Goal: Find specific page/section: Find specific page/section

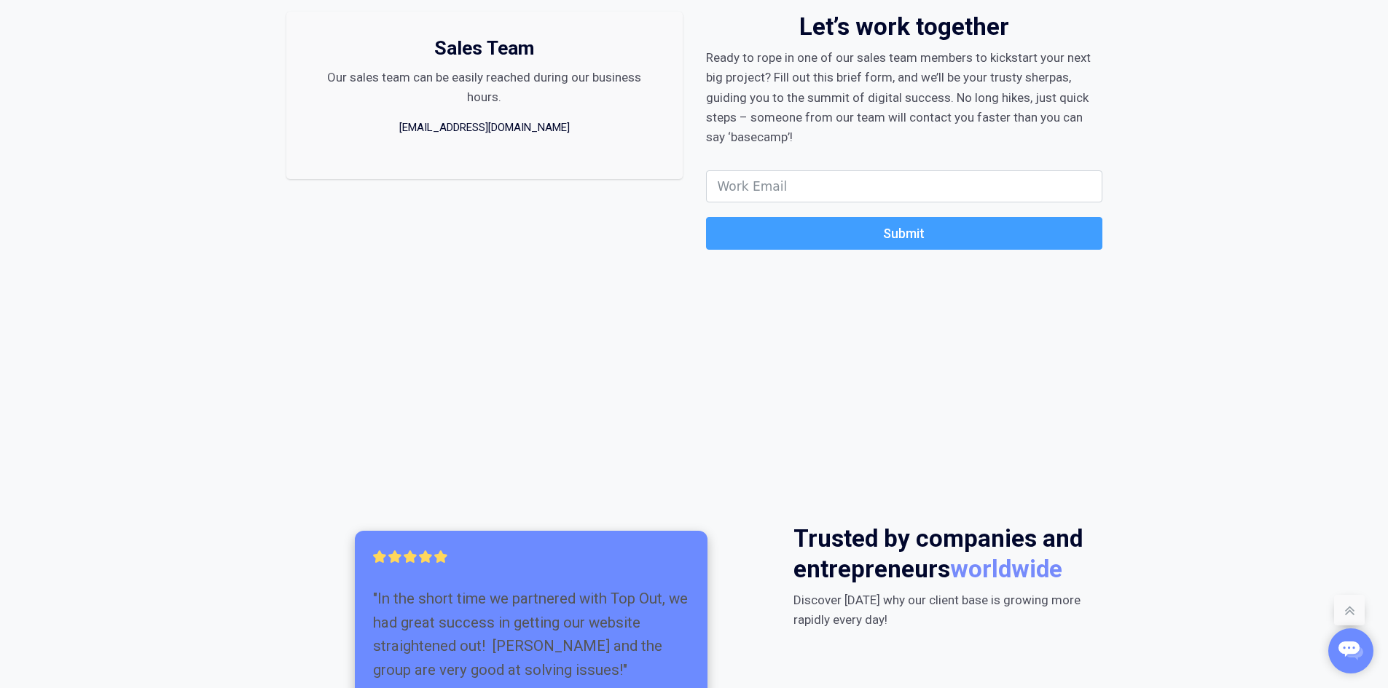
scroll to position [1175, 0]
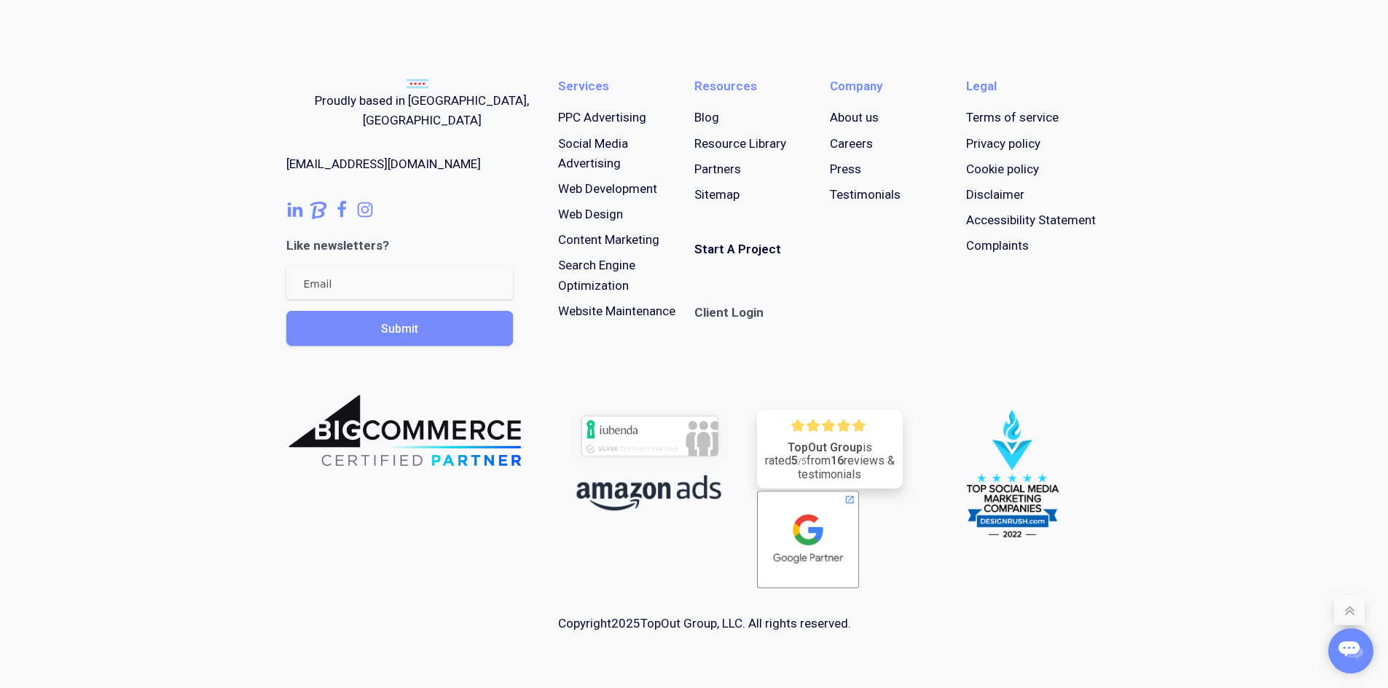
click at [858, 144] on link "Careers" at bounding box center [851, 144] width 43 height 20
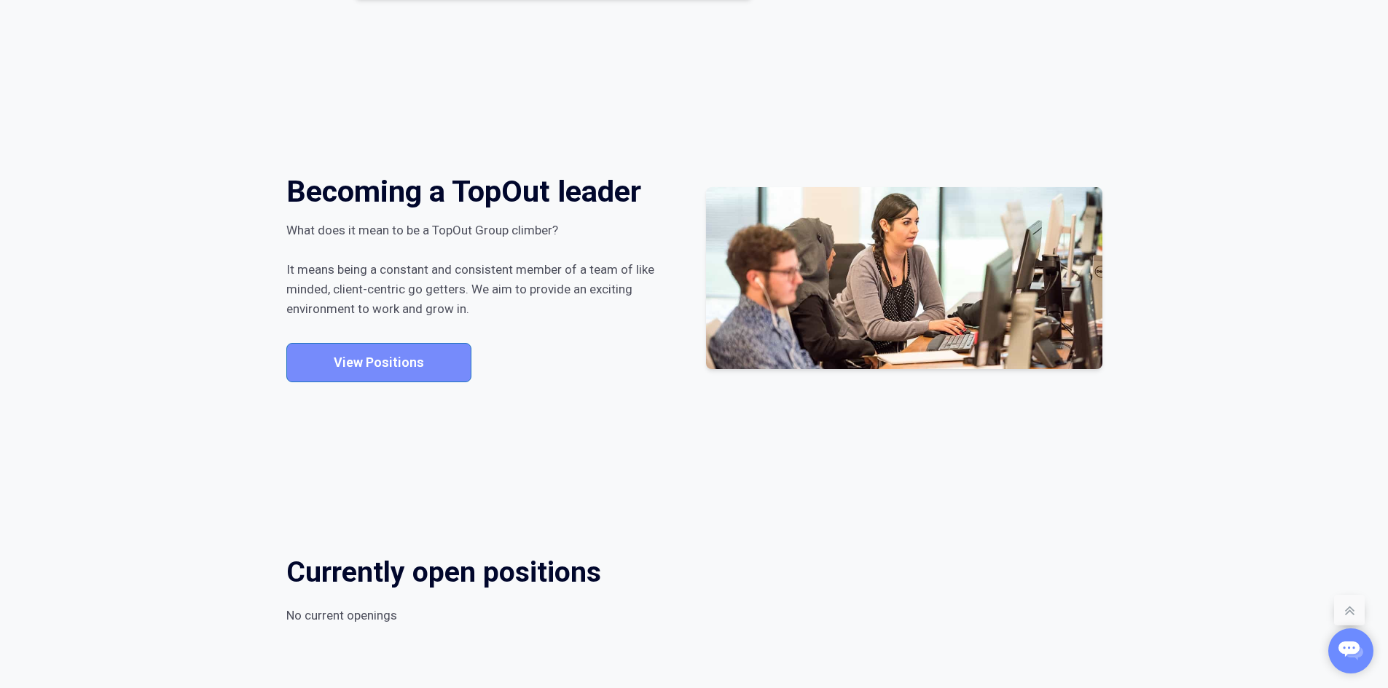
scroll to position [740, 0]
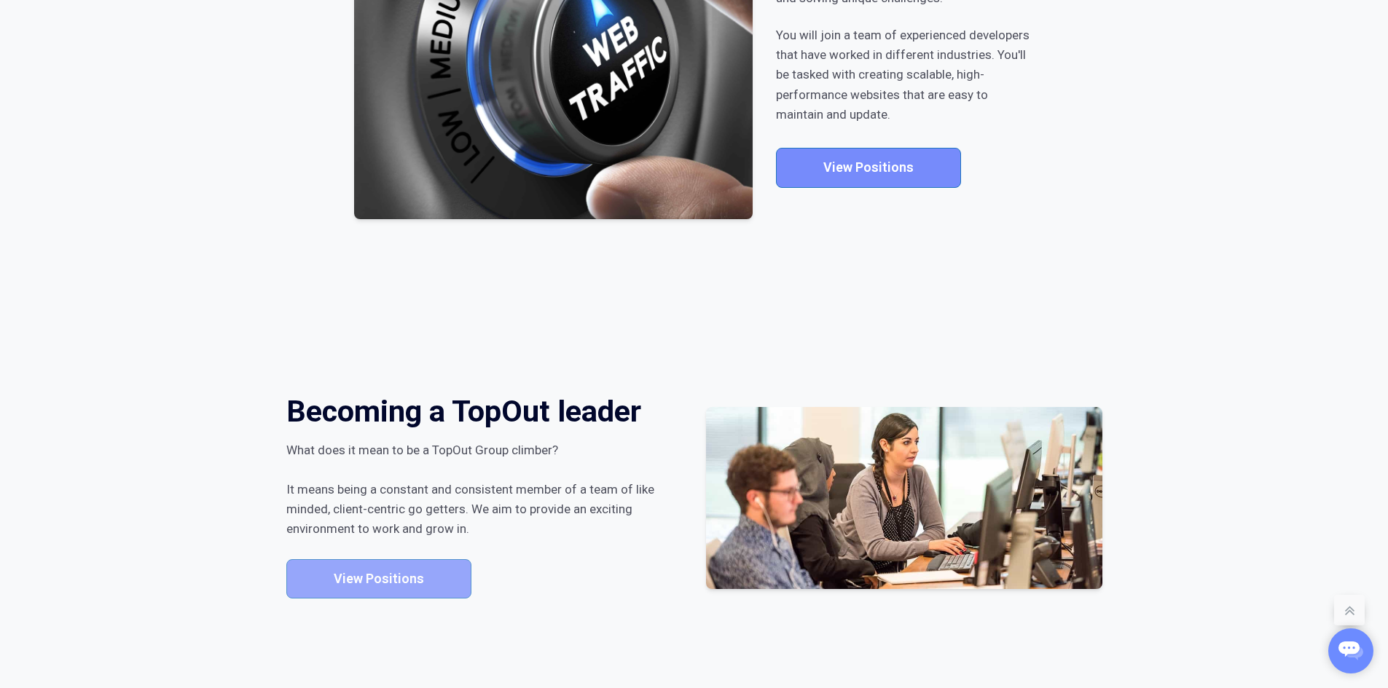
click at [420, 577] on link "View Positions" at bounding box center [378, 580] width 185 height 40
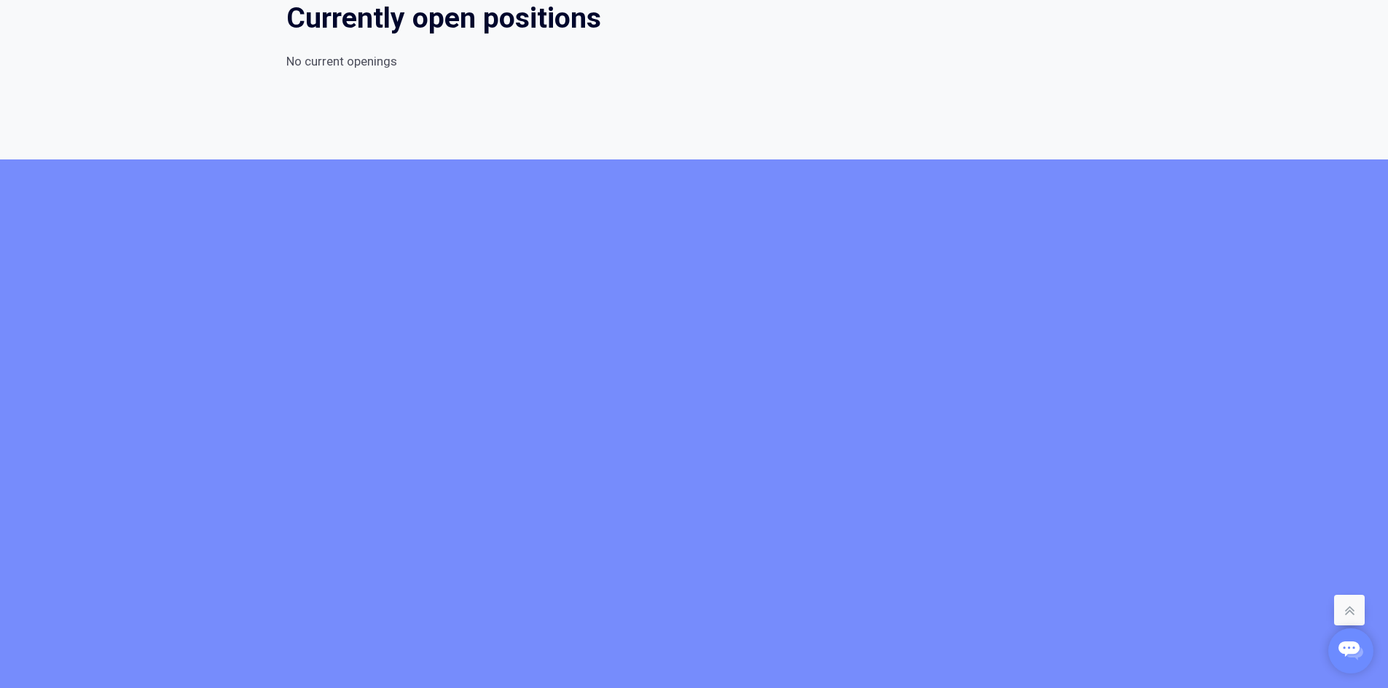
scroll to position [1299, 0]
